Goal: Information Seeking & Learning: Learn about a topic

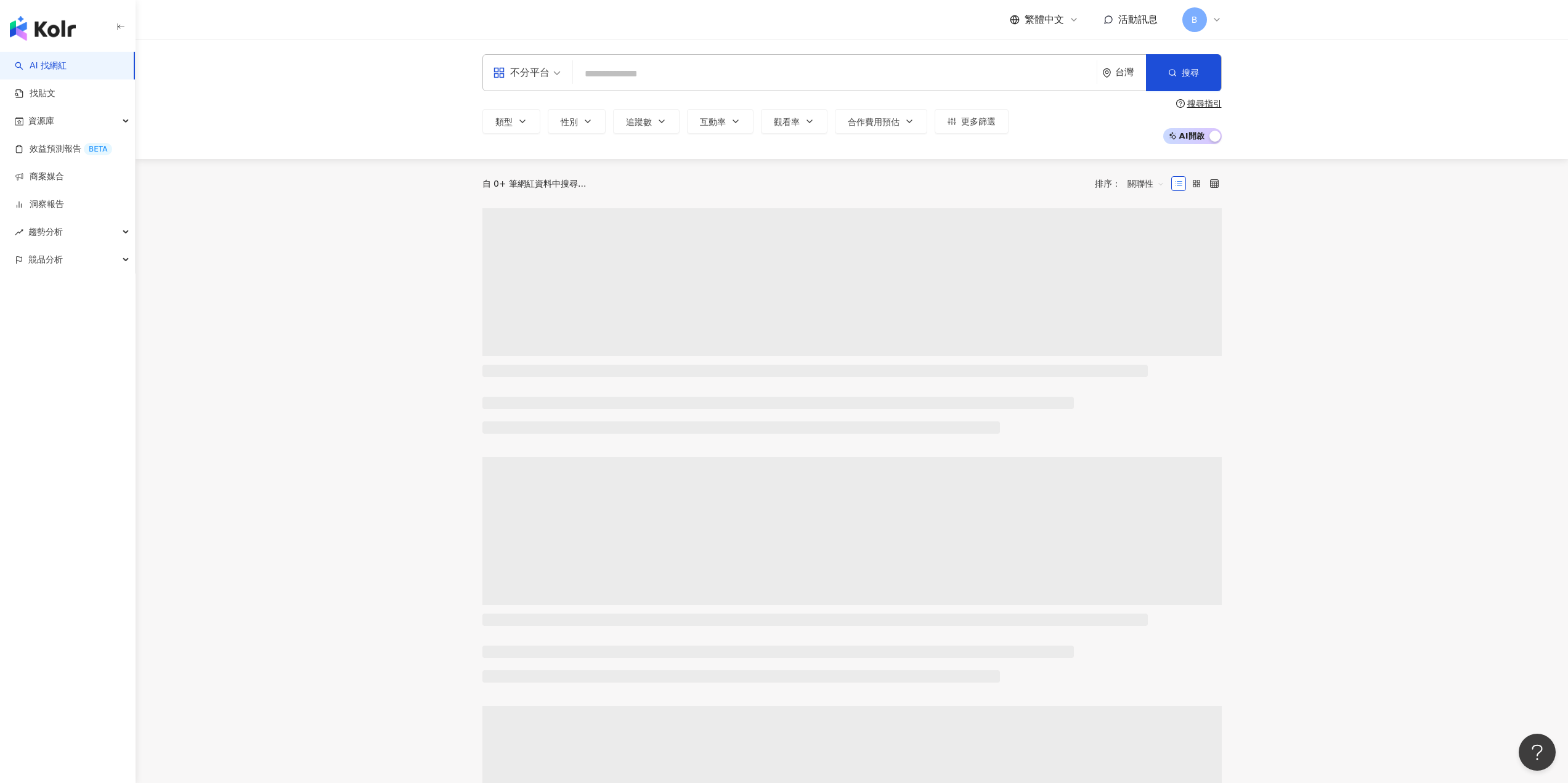
click at [621, 67] on input "search" at bounding box center [834, 74] width 514 height 24
type input "**********"
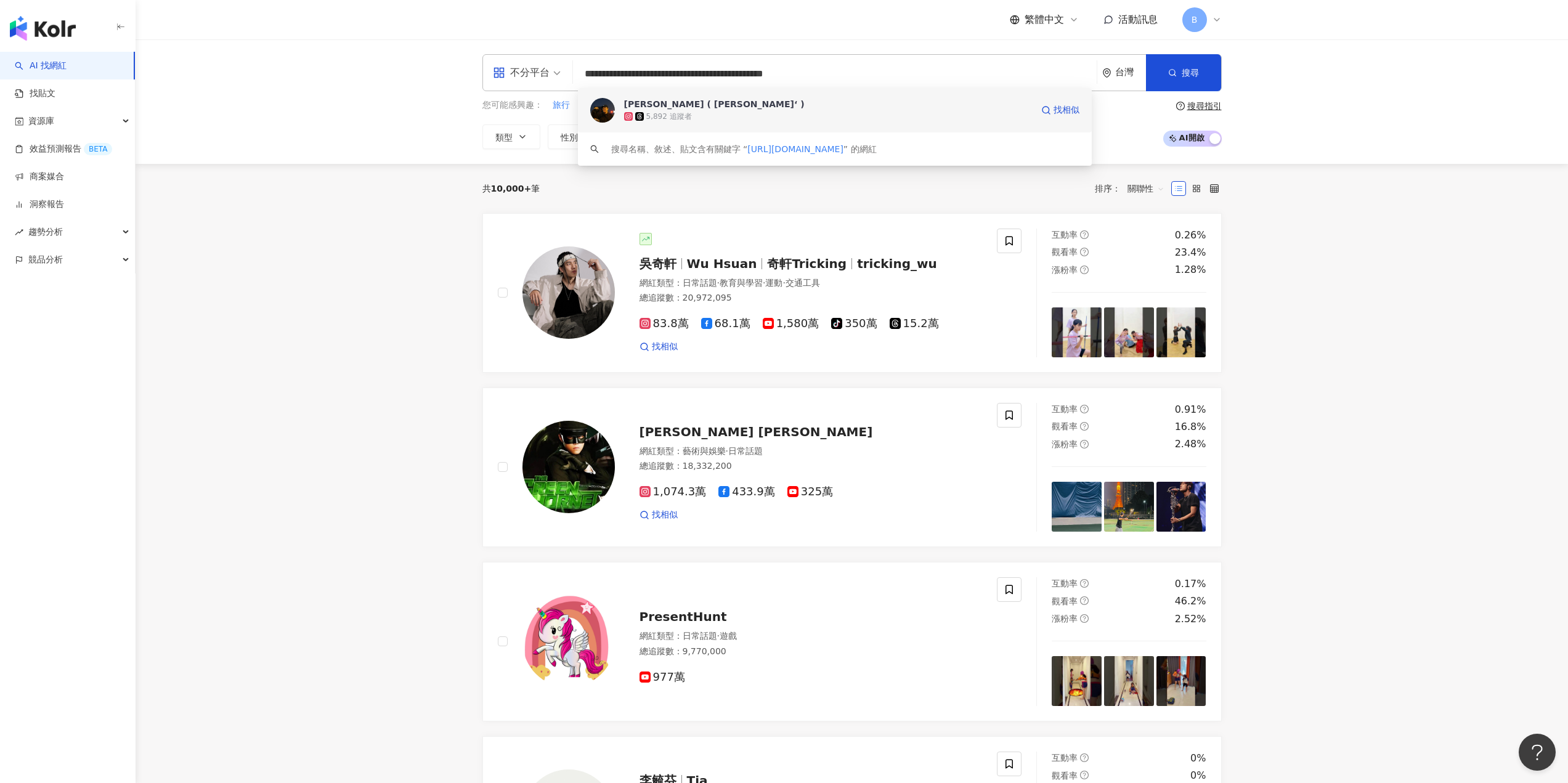
click at [662, 109] on div "Jeremy sunn ( 傑若米‘ )" at bounding box center [714, 104] width 181 height 13
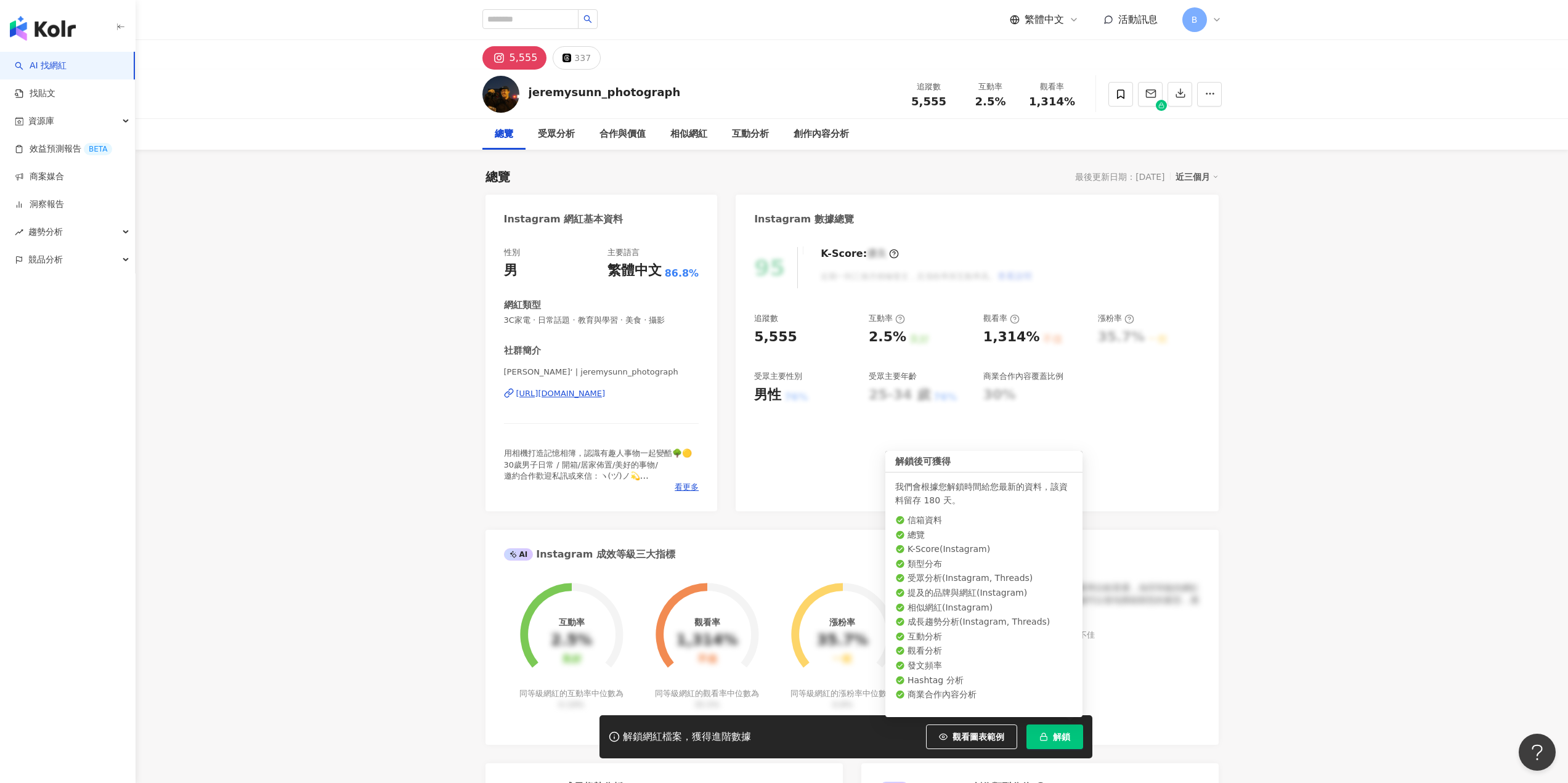
click at [1066, 735] on span "解鎖" at bounding box center [1061, 736] width 17 height 10
